Goal: Find specific page/section: Find specific page/section

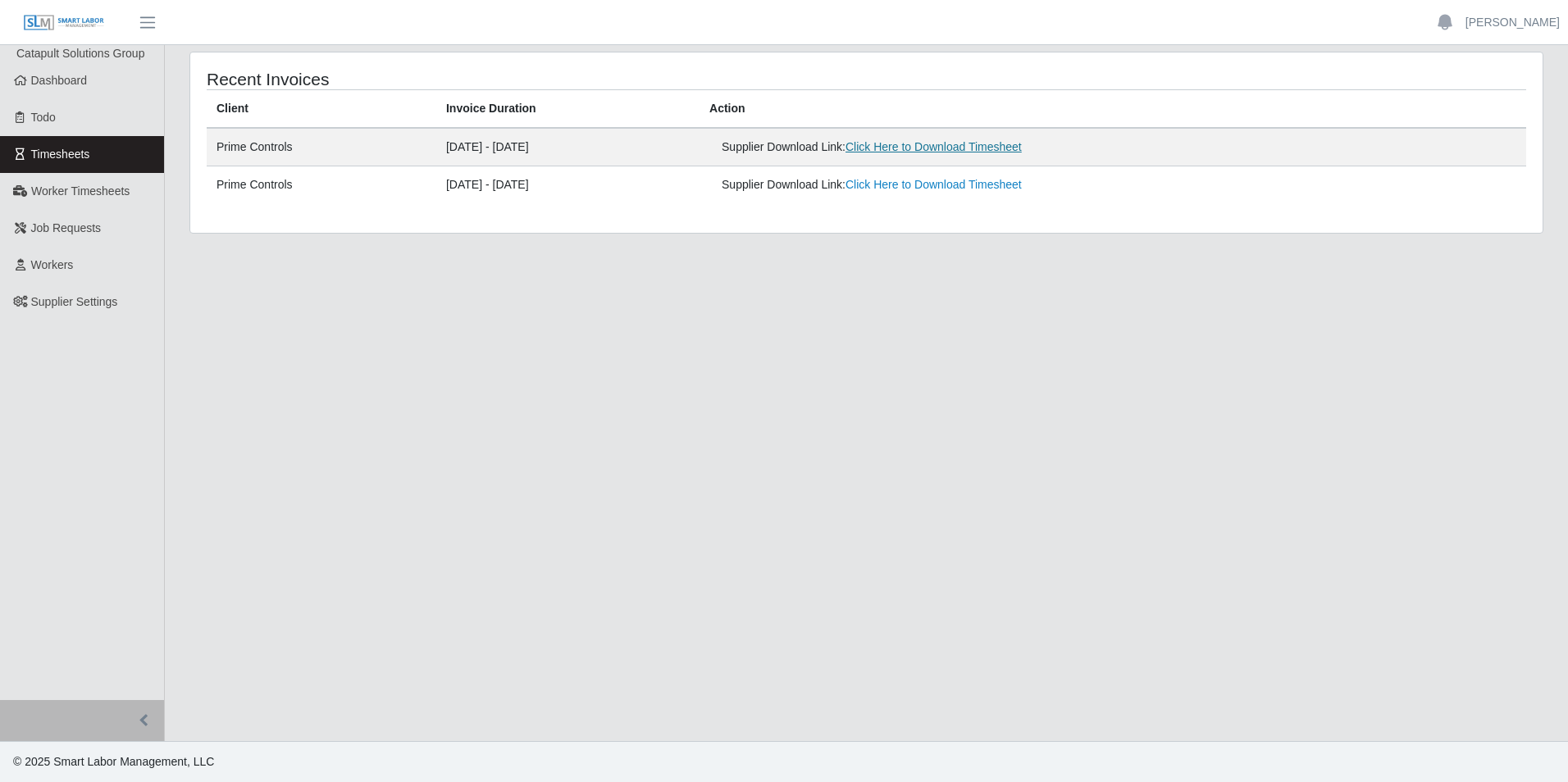
click at [1021, 148] on link "Click Here to Download Timesheet" at bounding box center [933, 147] width 177 height 13
click at [64, 192] on span "Worker Timesheets" at bounding box center [80, 191] width 98 height 13
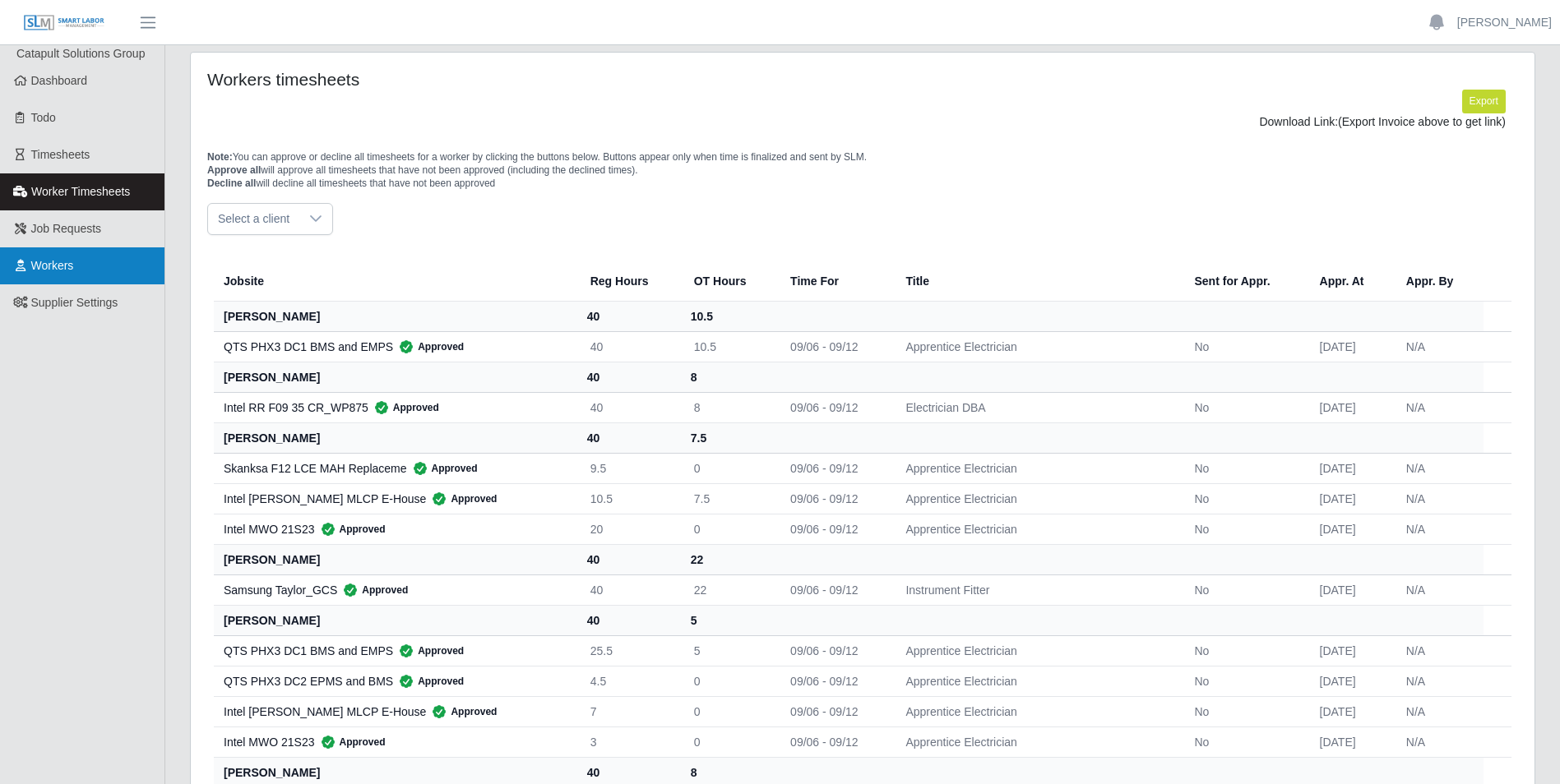
click at [59, 257] on link "Workers" at bounding box center [82, 266] width 165 height 37
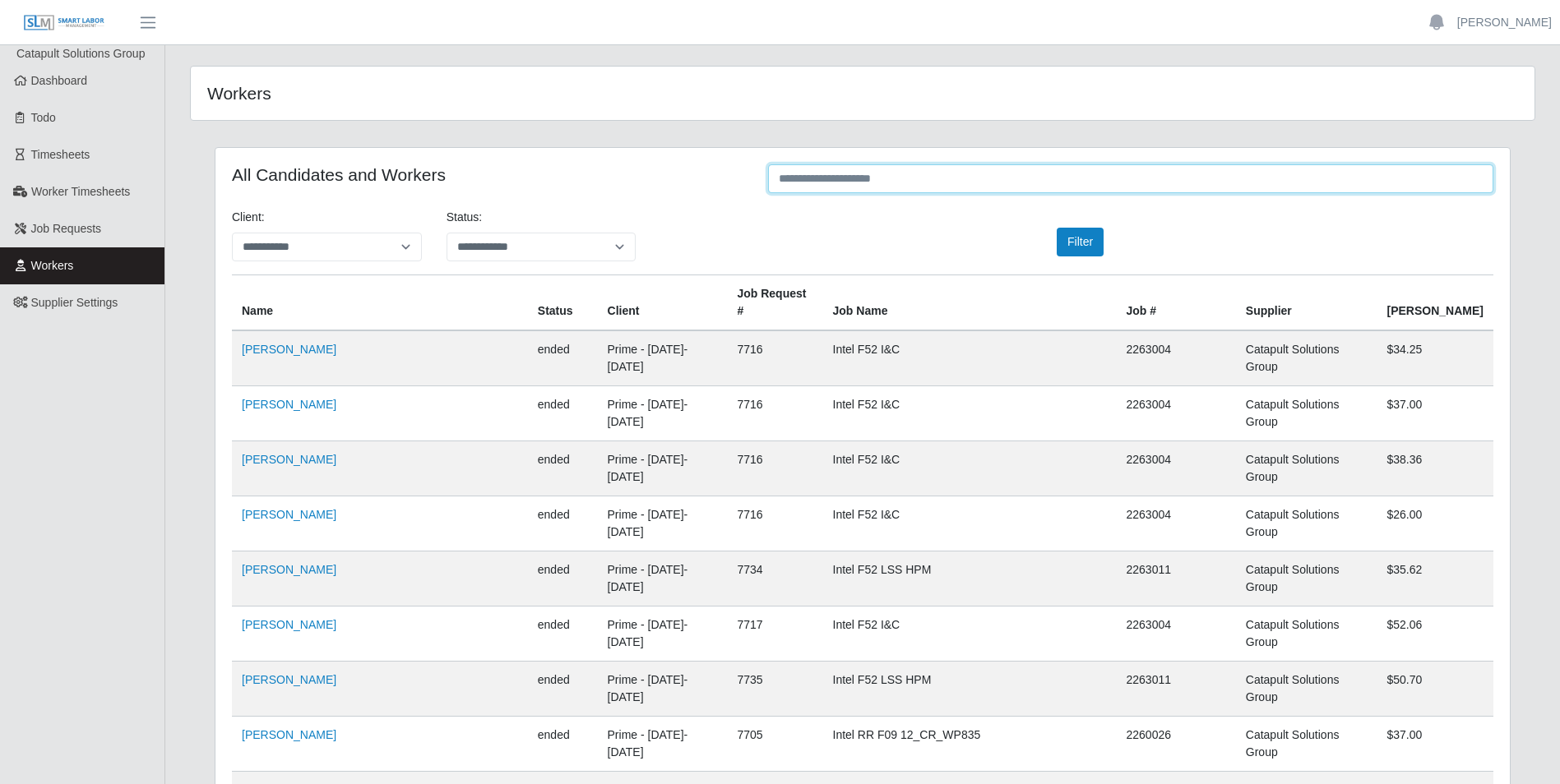
click at [817, 166] on input "text" at bounding box center [1130, 179] width 725 height 29
click at [888, 181] on input "text" at bounding box center [1130, 179] width 725 height 29
